Goal: Transaction & Acquisition: Purchase product/service

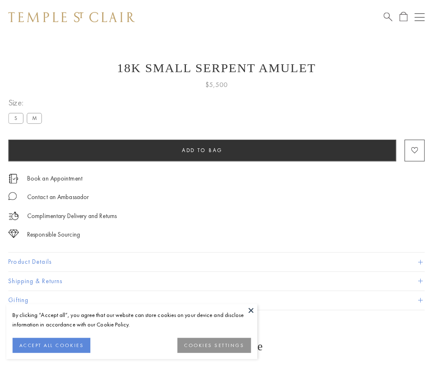
scroll to position [33, 0]
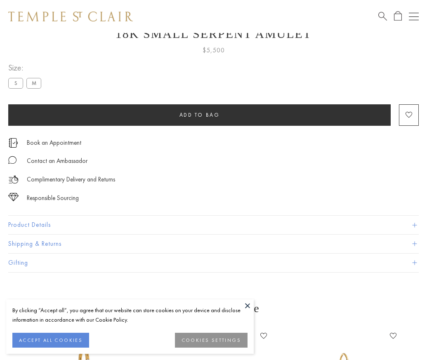
click at [199, 115] on span "Add to bag" at bounding box center [199, 114] width 40 height 7
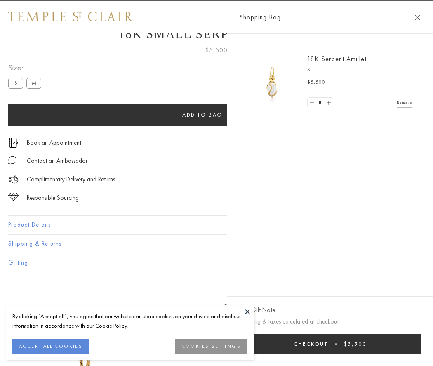
click at [328, 344] on span "Checkout" at bounding box center [310, 343] width 34 height 7
